Goal: Find specific page/section: Find specific page/section

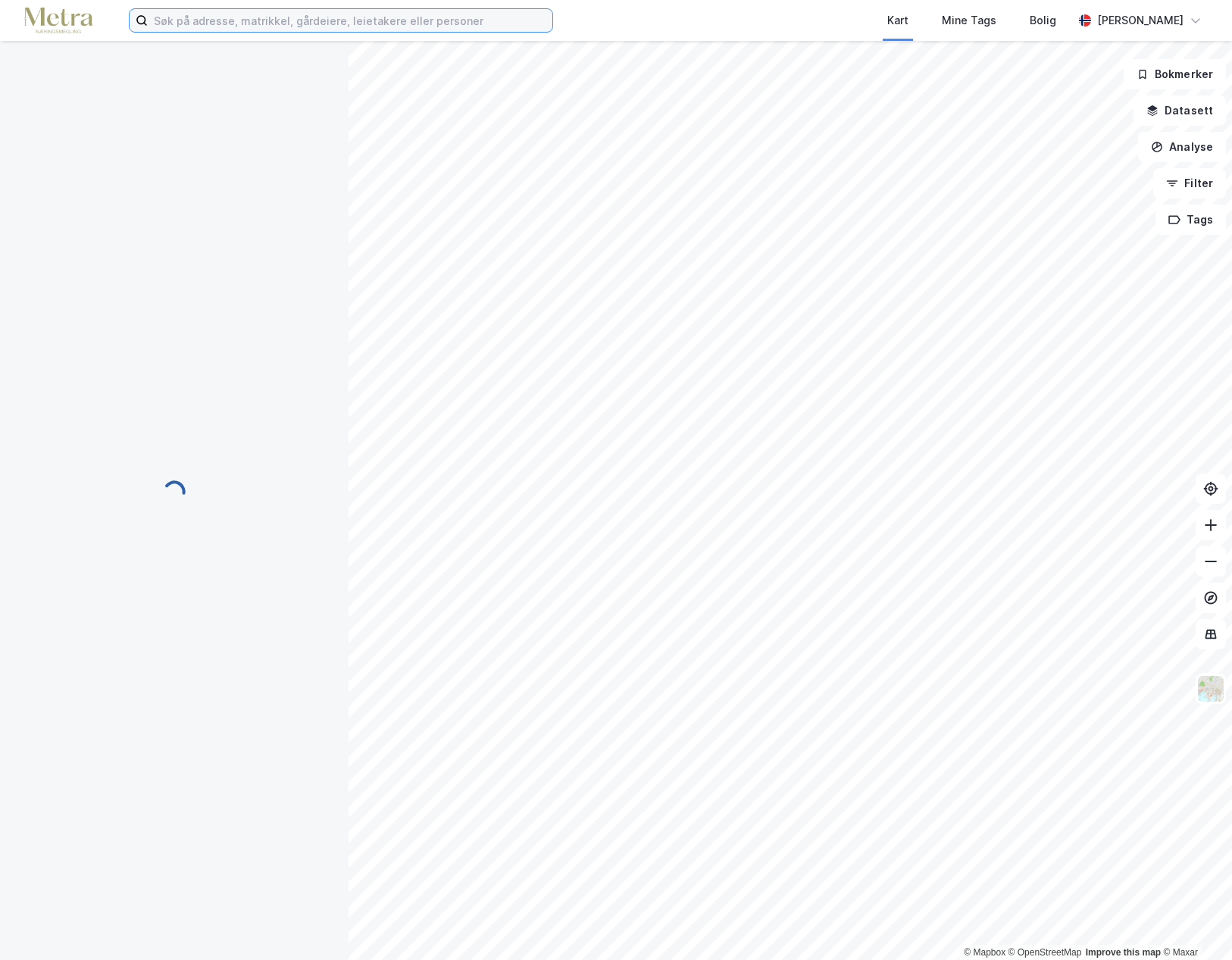
click at [303, 23] on input at bounding box center [349, 20] width 404 height 23
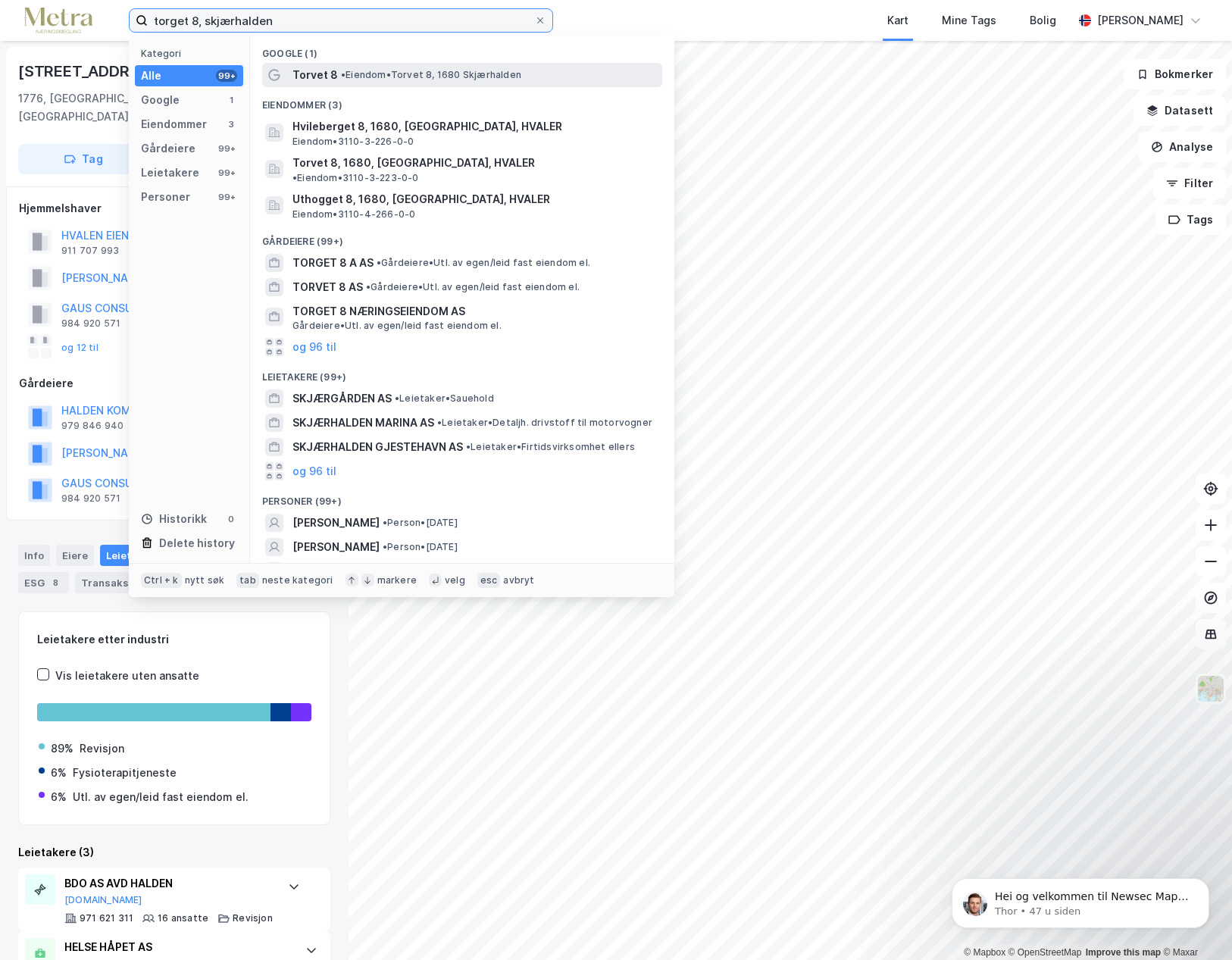
type input "torget 8, skjærhalden"
click at [331, 75] on span "Torvet 8" at bounding box center [315, 75] width 45 height 18
